Goal: Task Accomplishment & Management: Complete application form

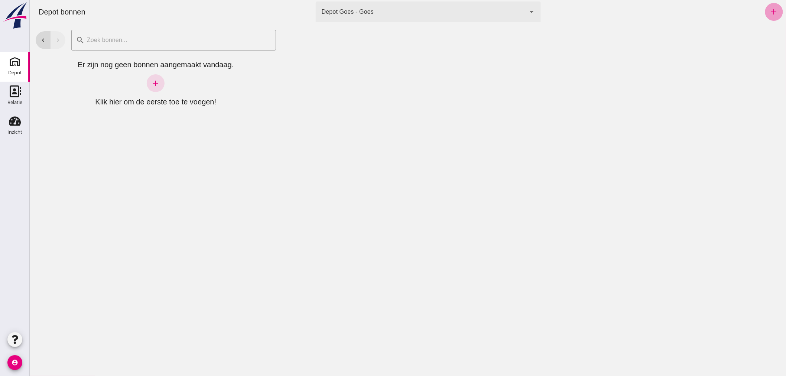
click at [769, 9] on icon "add" at bounding box center [773, 11] width 9 height 9
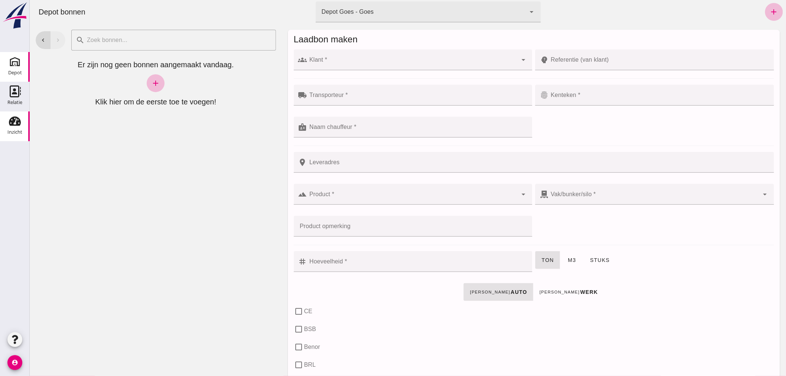
click at [16, 121] on icon "Inzicht" at bounding box center [15, 121] width 12 height 12
click at [398, 60] on input "Klant *" at bounding box center [412, 63] width 211 height 9
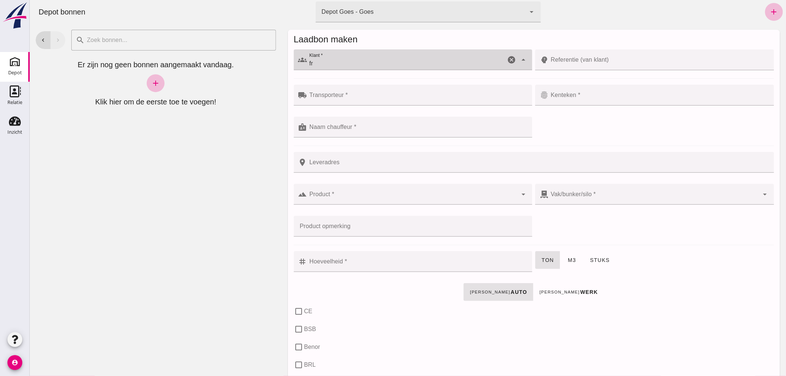
type input "f"
drag, startPoint x: 329, startPoint y: 32, endPoint x: 575, endPoint y: 395, distance: 439.1
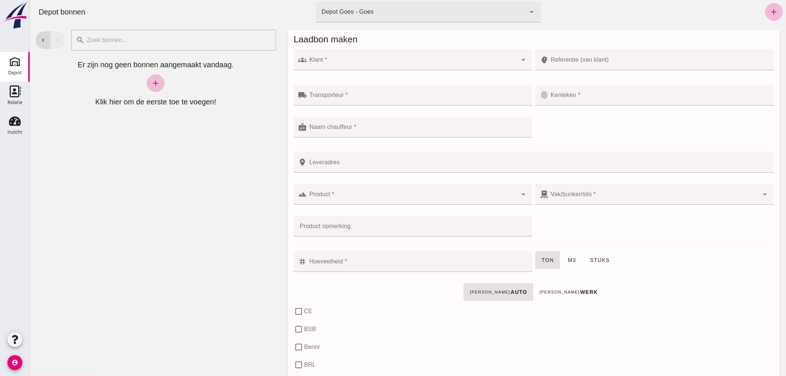
drag, startPoint x: 575, startPoint y: 395, endPoint x: 208, endPoint y: 153, distance: 439.7
click at [209, 154] on div "chevron_left chevron_right search cancel Er zijn nog geen bonnen aangemaakt van…" at bounding box center [155, 200] width 252 height 352
click at [10, 126] on icon "Inzicht" at bounding box center [15, 121] width 12 height 12
click at [159, 81] on link "add" at bounding box center [155, 83] width 18 height 18
click at [13, 66] on use at bounding box center [15, 62] width 12 height 12
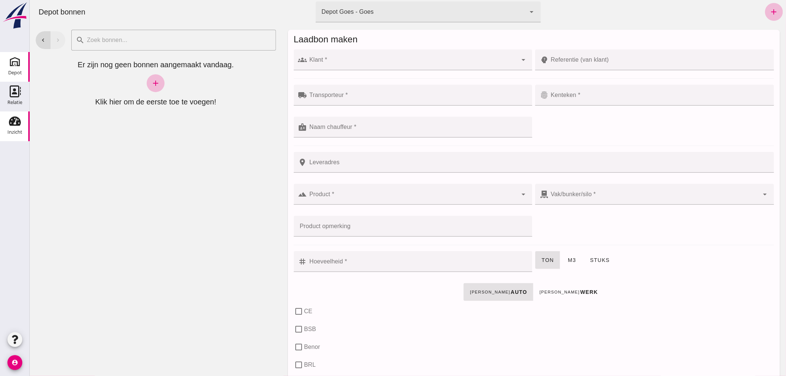
click at [14, 126] on icon "Inzicht" at bounding box center [15, 121] width 12 height 12
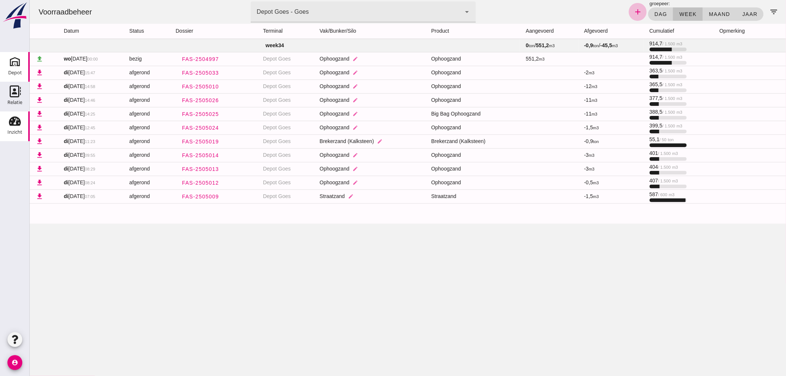
click at [16, 62] on use at bounding box center [15, 62] width 12 height 12
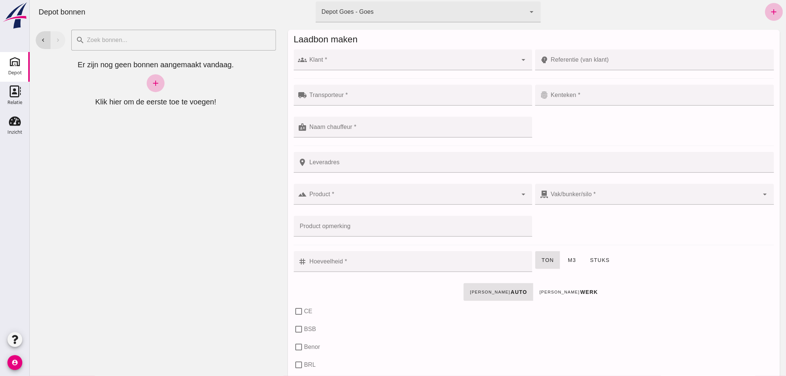
click at [368, 61] on input "Klant *" at bounding box center [412, 63] width 211 height 9
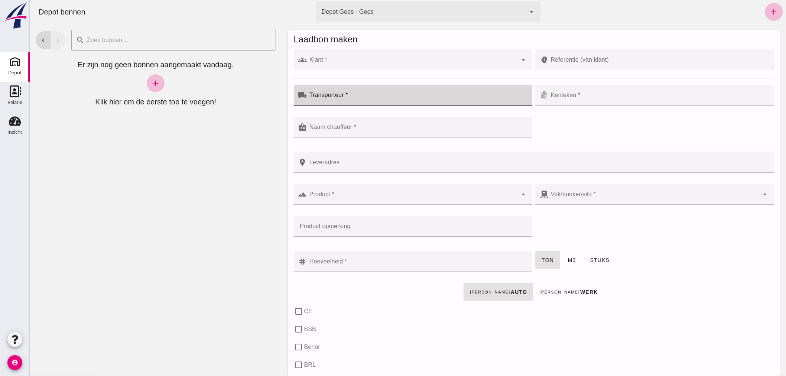
click at [427, 98] on input "Transporteur *" at bounding box center [417, 98] width 221 height 9
type input "zandee"
click at [568, 92] on div at bounding box center [658, 95] width 221 height 21
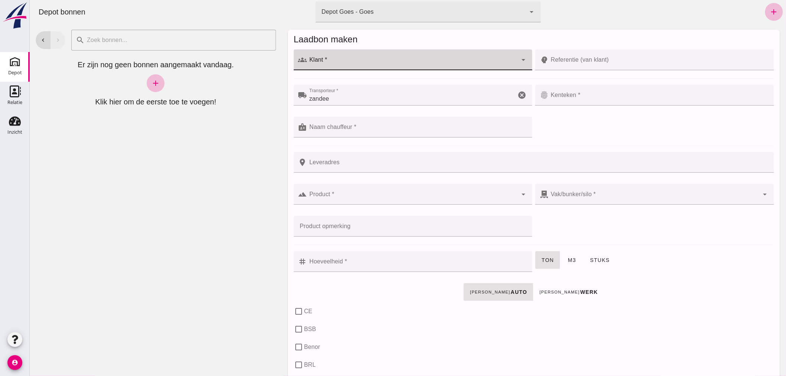
click at [448, 62] on input "Klant *" at bounding box center [412, 63] width 211 height 9
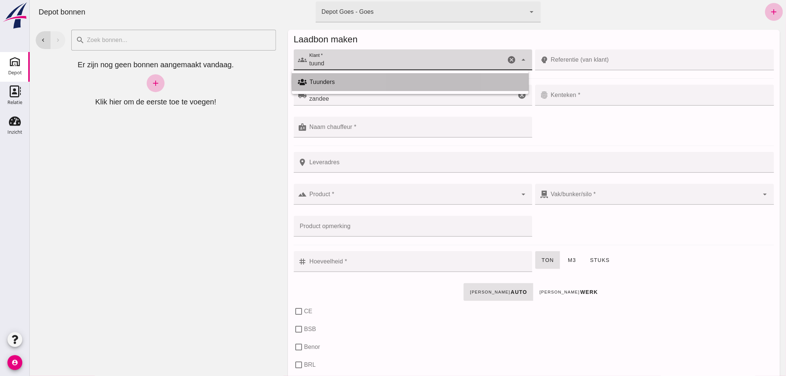
click at [349, 82] on div "Tuunders" at bounding box center [415, 82] width 213 height 9
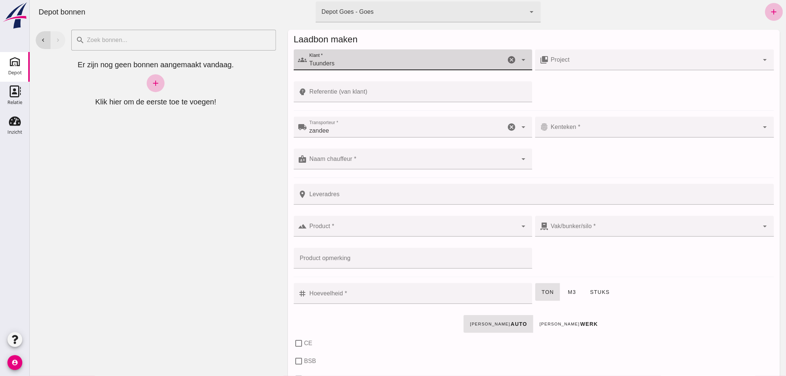
type input "Tuunders"
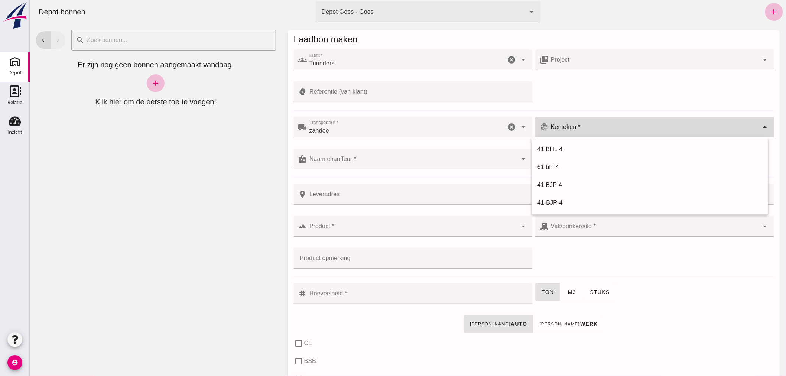
click at [575, 130] on input "Kenteken *" at bounding box center [653, 130] width 211 height 9
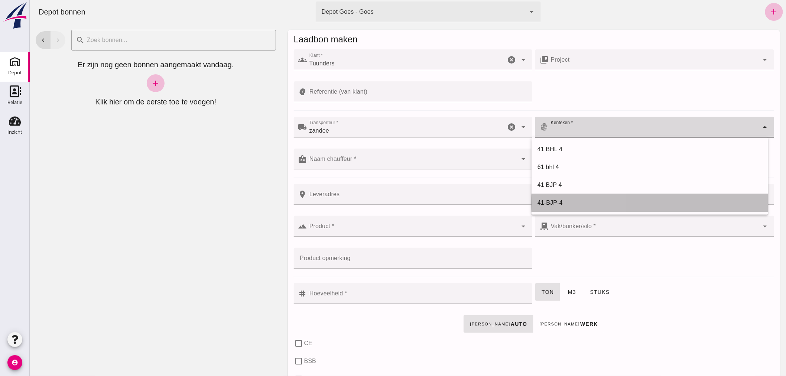
click at [562, 199] on div "41-BJP-4" at bounding box center [649, 202] width 225 height 9
type input "41-BJP-4"
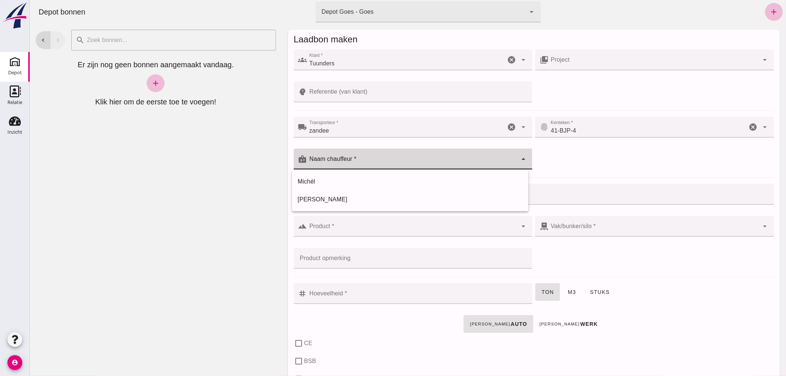
click at [405, 159] on input "Naam chauffeur *" at bounding box center [412, 162] width 211 height 9
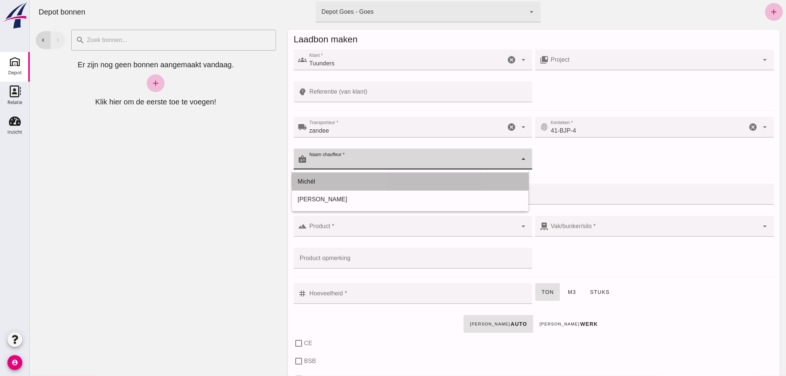
click at [366, 180] on div "Michél" at bounding box center [409, 181] width 225 height 9
type input "Michél"
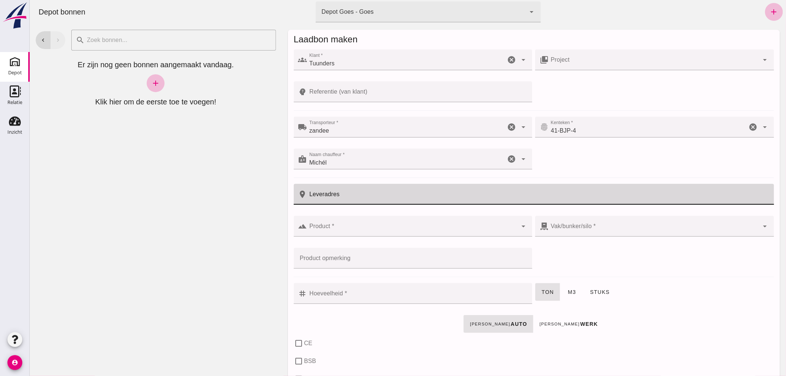
click at [367, 192] on input "Leveradres" at bounding box center [538, 194] width 462 height 21
type input "Trompetstraat Goes"
click at [353, 227] on input "Product *" at bounding box center [412, 229] width 211 height 9
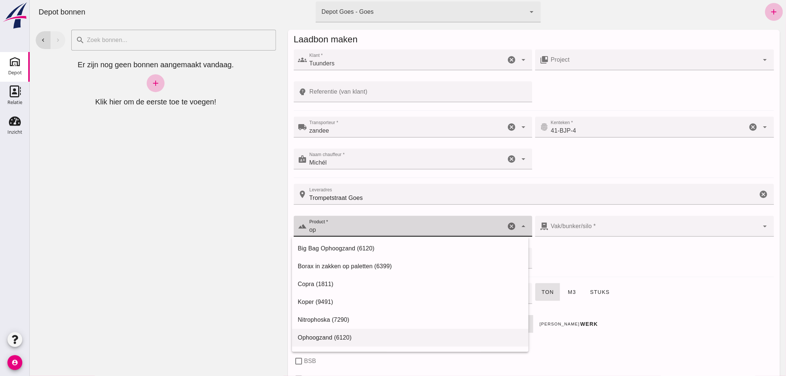
click at [344, 334] on div "Ophoogzand (6120)" at bounding box center [409, 337] width 225 height 9
type input "Ophoogzand (6120)"
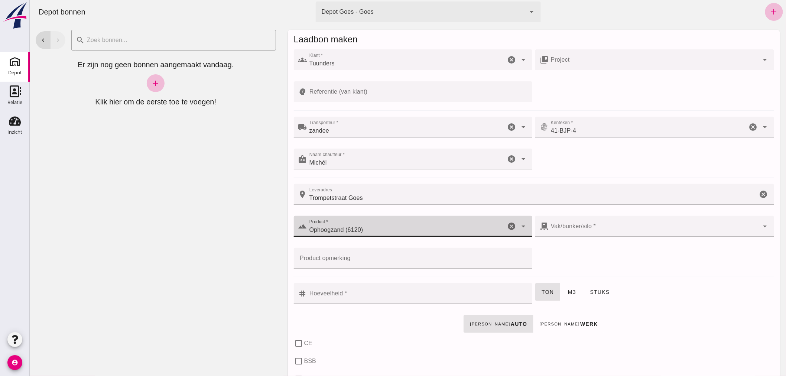
type input "38"
checkbox input "true"
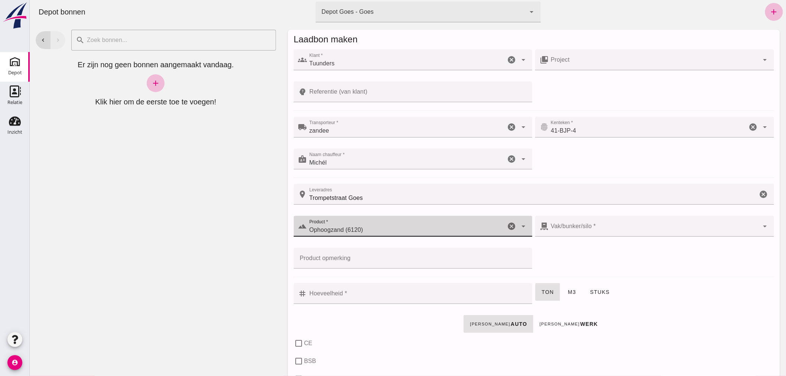
checkbox input "true"
type input "40"
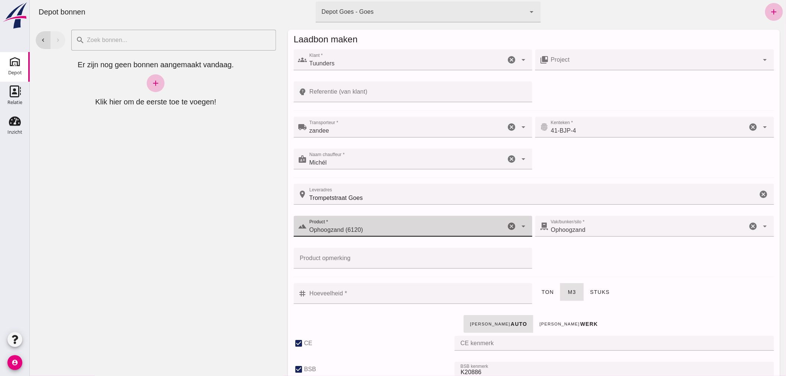
type input "Ophoogzand (6120)"
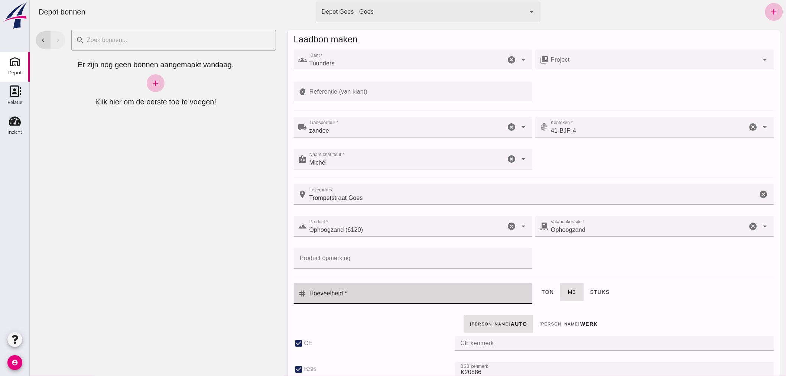
click at [411, 295] on input "Hoeveelheid *" at bounding box center [417, 293] width 221 height 21
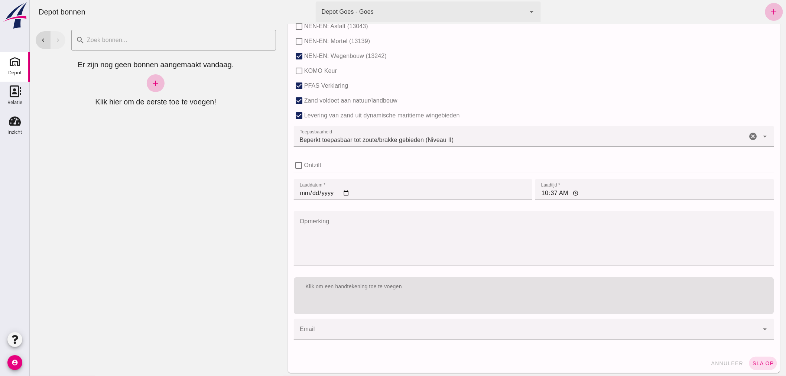
scroll to position [456, 0]
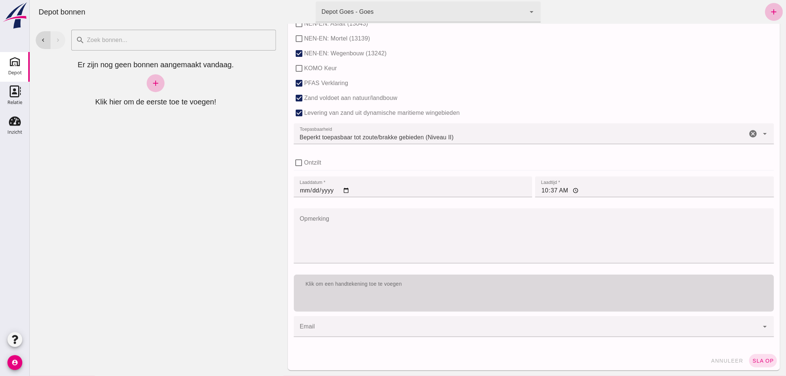
type input "10"
click at [435, 289] on div "Klik om een handtekening toe te voegen" at bounding box center [533, 283] width 480 height 19
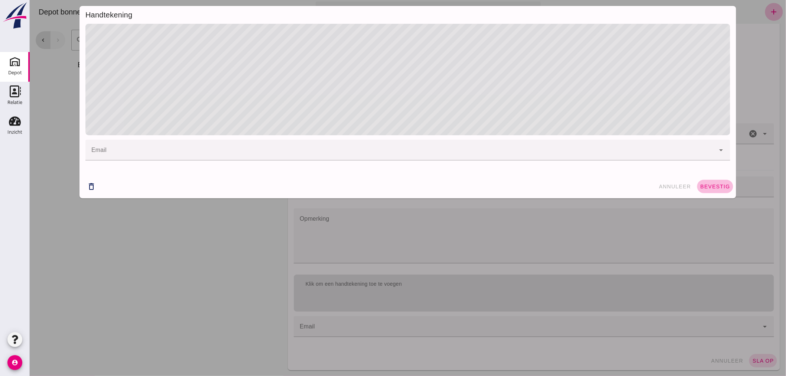
click at [708, 182] on button "bevestig" at bounding box center [715, 186] width 36 height 13
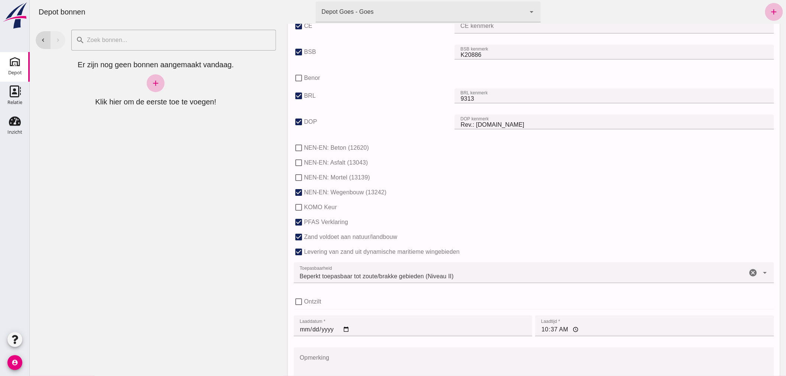
scroll to position [487, 0]
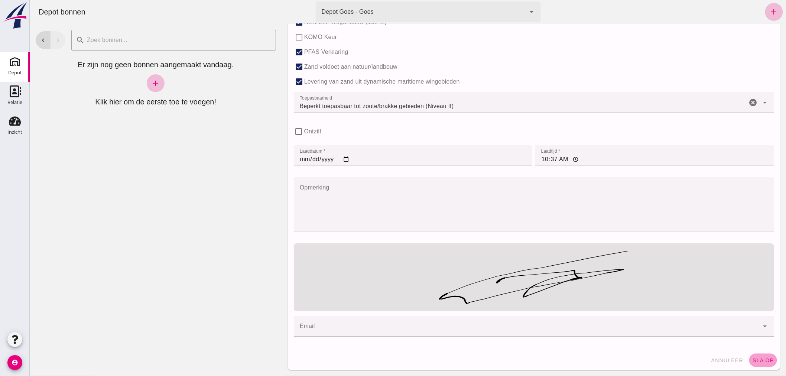
click at [758, 357] on button "sla op" at bounding box center [763, 360] width 28 height 13
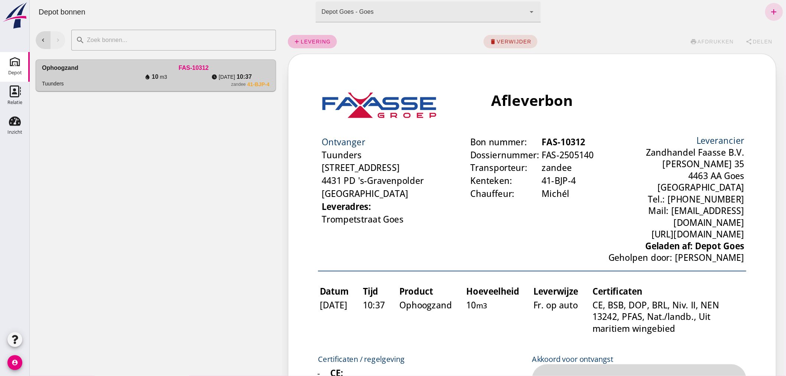
scroll to position [0, 0]
